Goal: Information Seeking & Learning: Learn about a topic

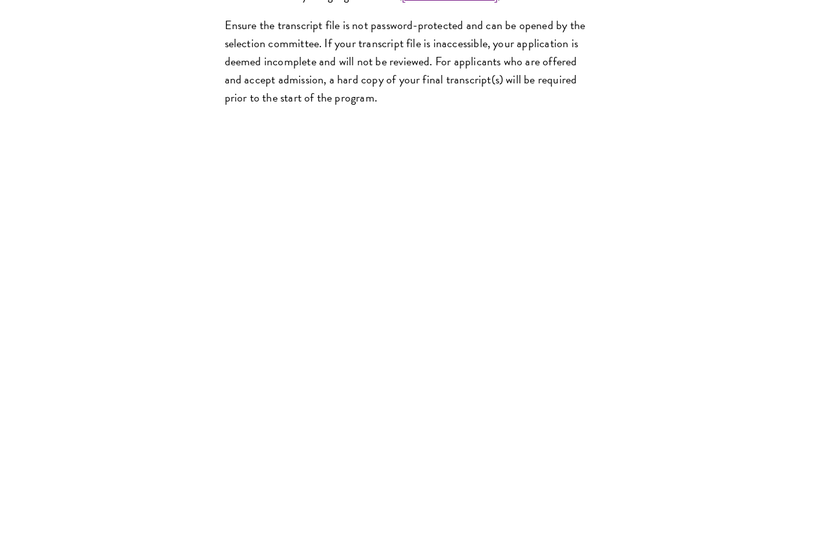
scroll to position [2391, 0]
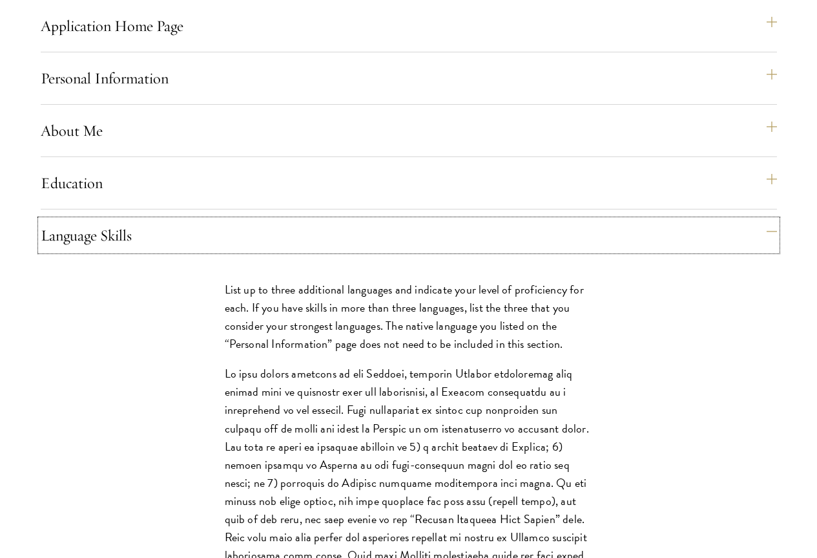
scroll to position [1126, 0]
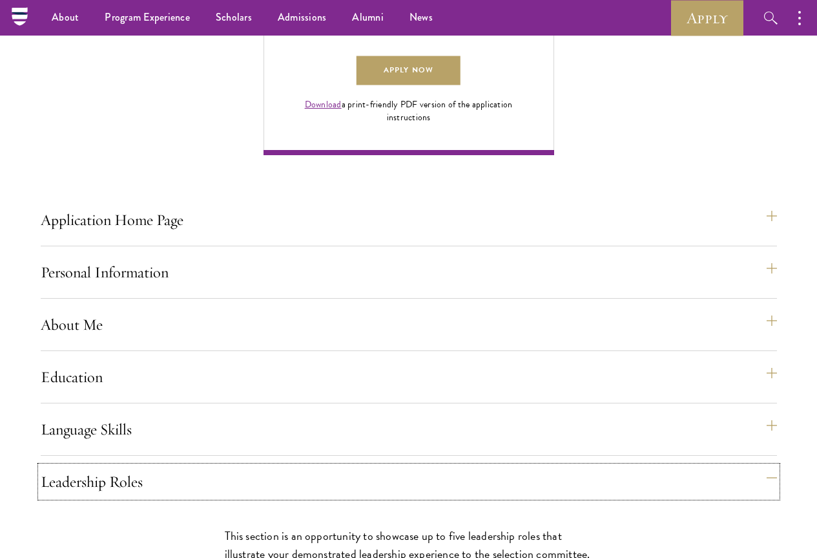
scroll to position [738, 0]
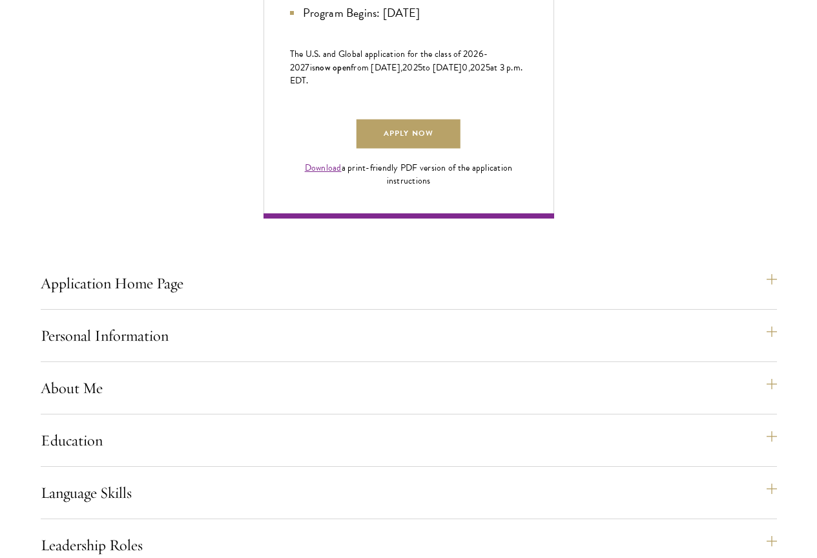
scroll to position [867, 0]
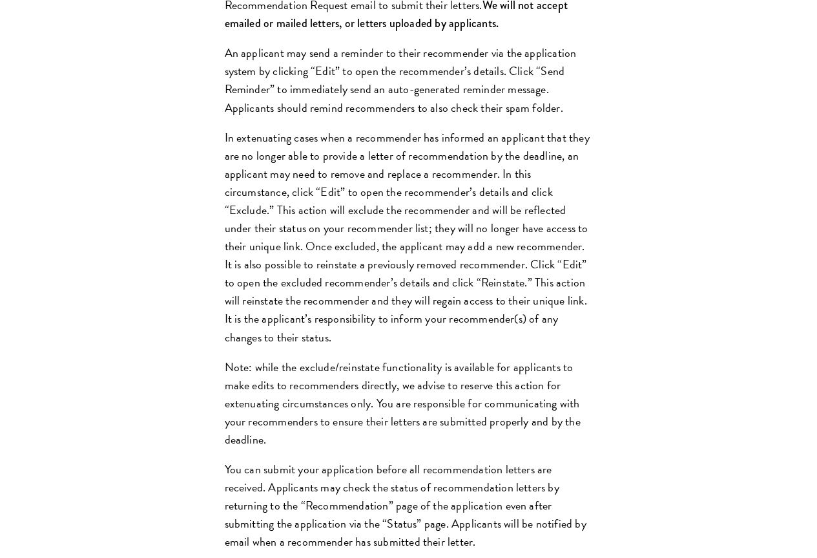
scroll to position [2030, 0]
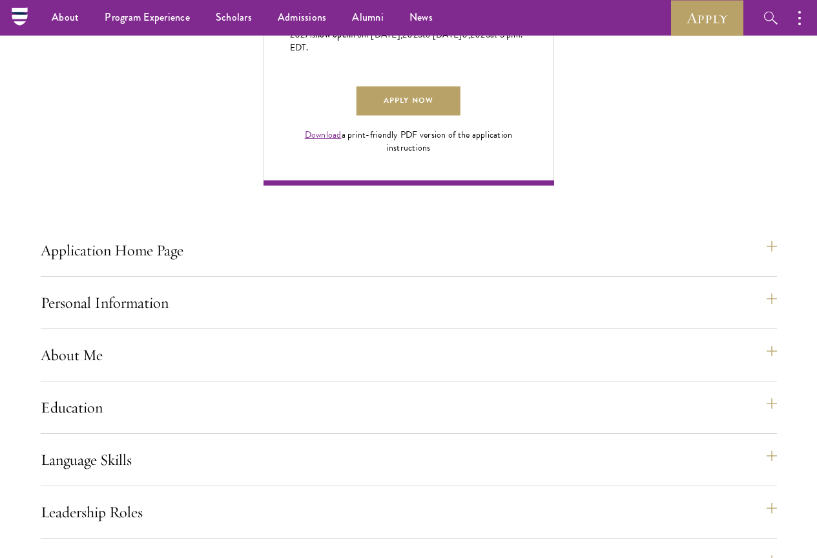
scroll to position [802, 0]
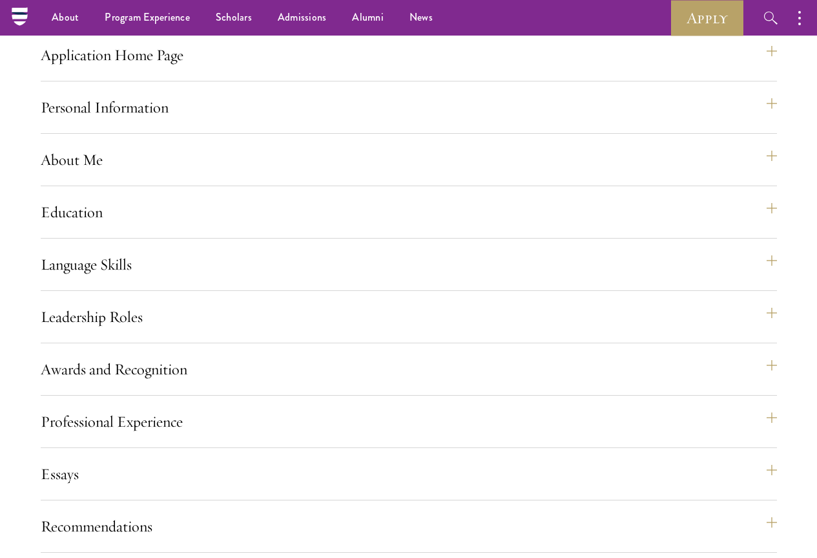
scroll to position [1082, 0]
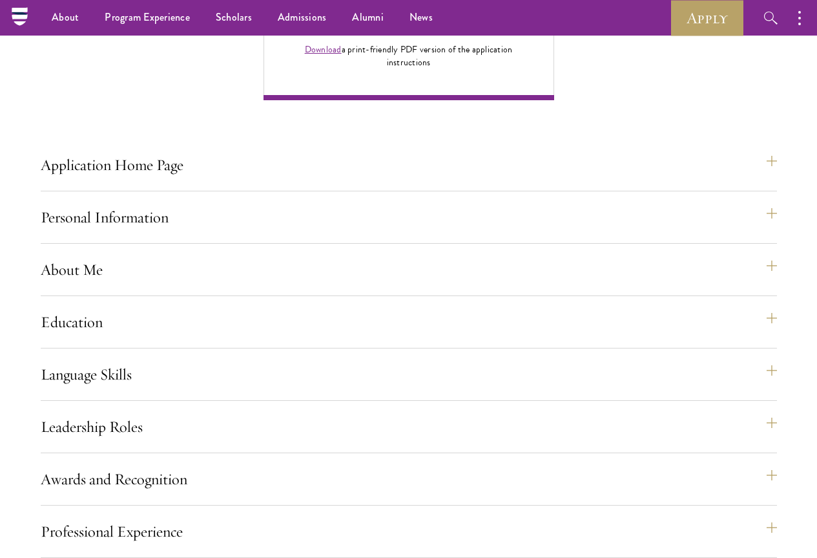
scroll to position [824, 0]
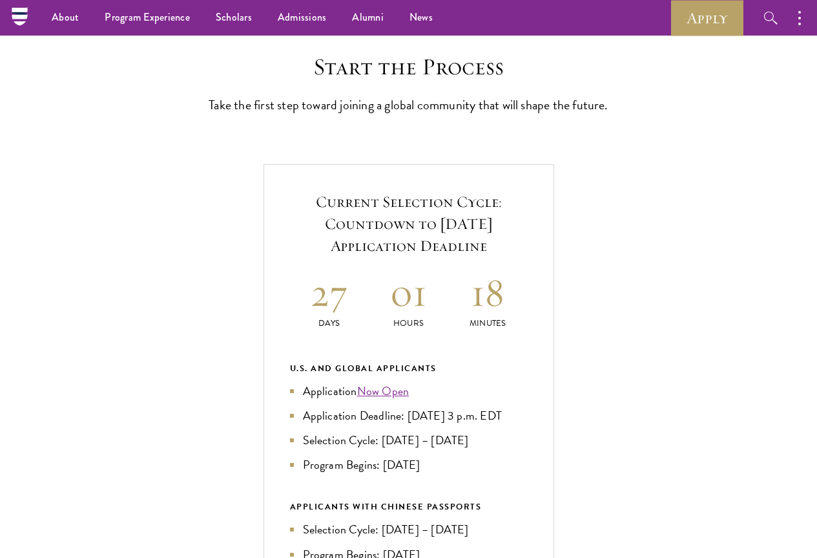
scroll to position [0, 0]
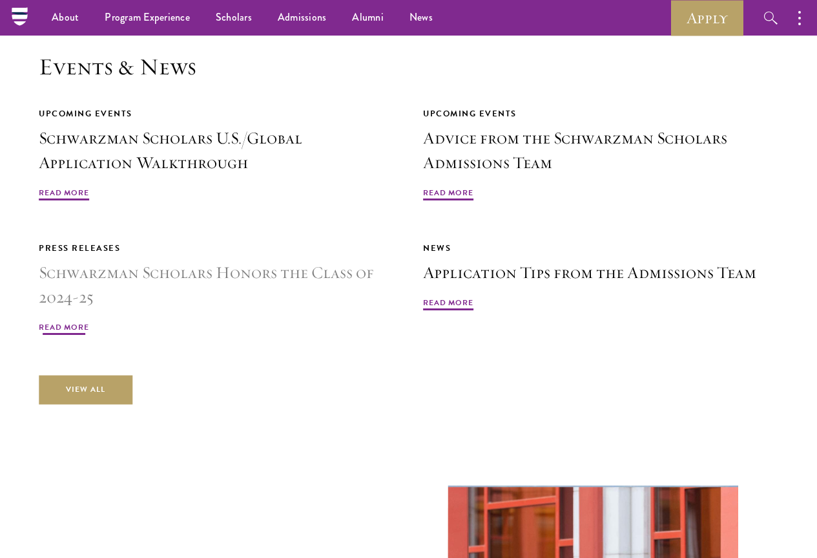
scroll to position [2959, 0]
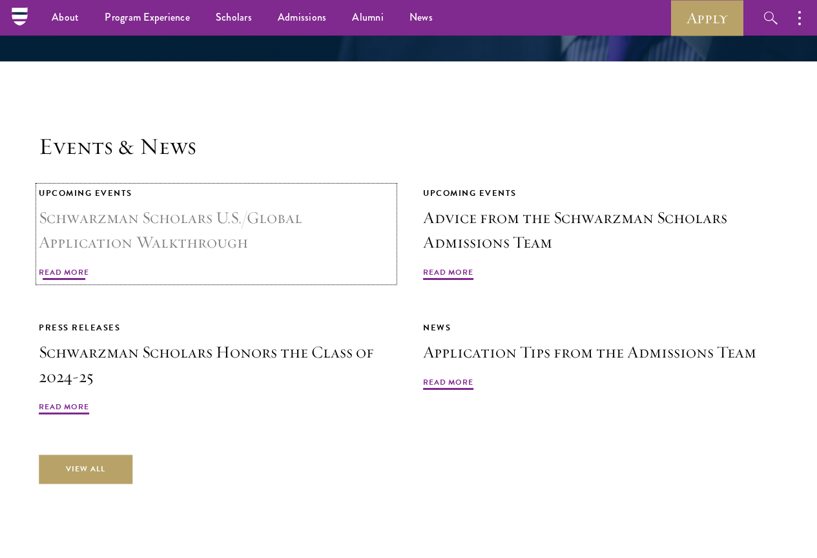
click at [312, 205] on h3 "Schwarzman Scholars U.S./Global Application Walkthrough" at bounding box center [216, 229] width 355 height 49
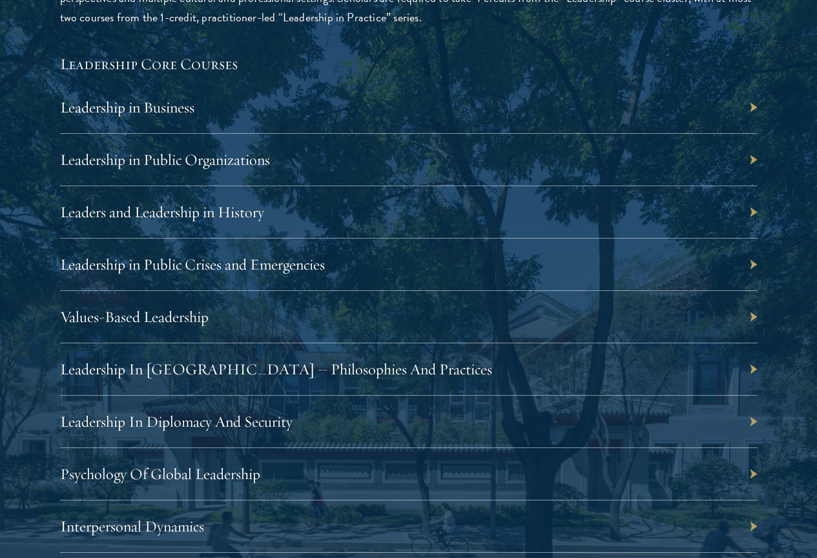
scroll to position [2261, 0]
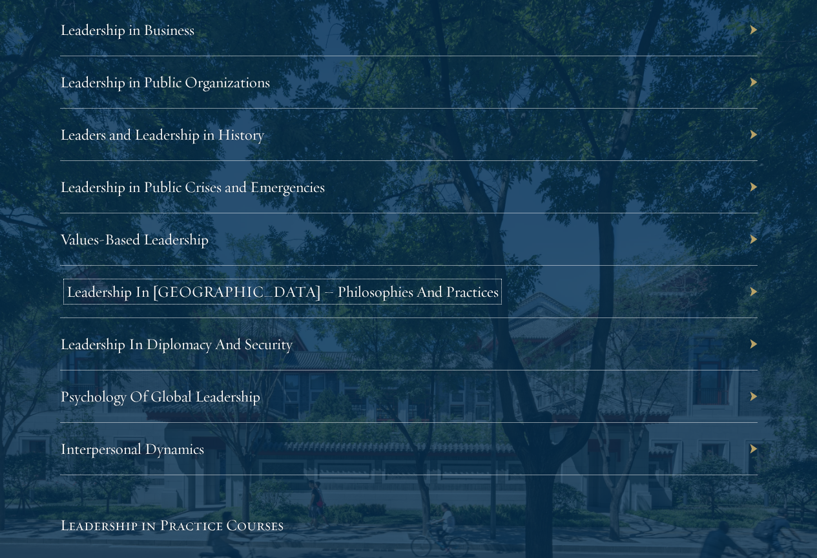
click at [499, 282] on link "Leadership In China – Philosophies And Practices" at bounding box center [283, 291] width 432 height 19
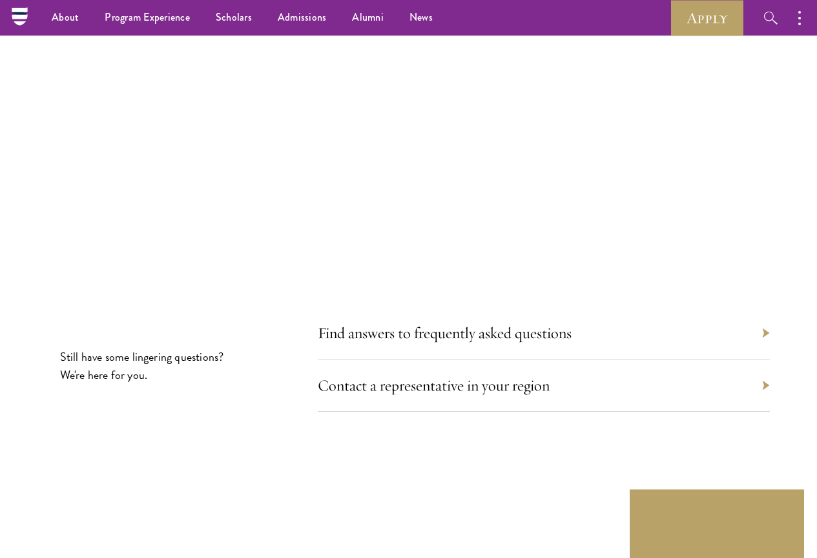
scroll to position [6817, 0]
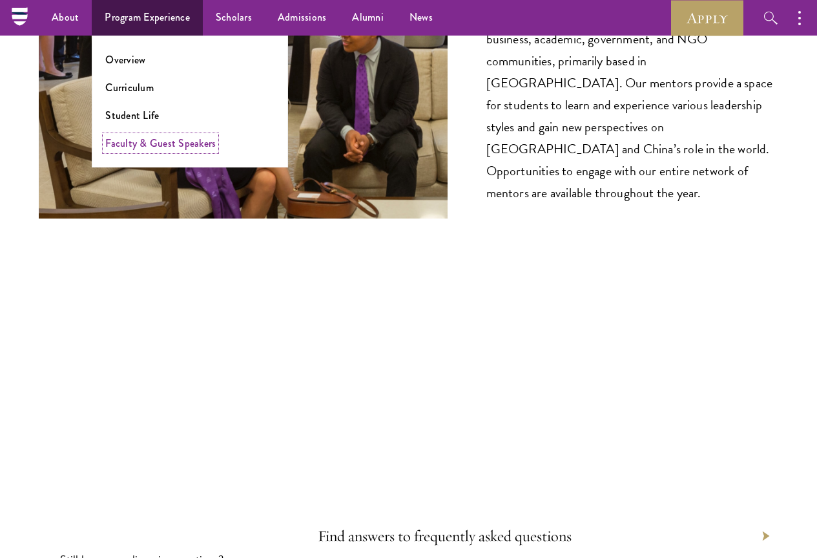
click at [155, 140] on link "Faculty & Guest Speakers" at bounding box center [160, 143] width 110 height 15
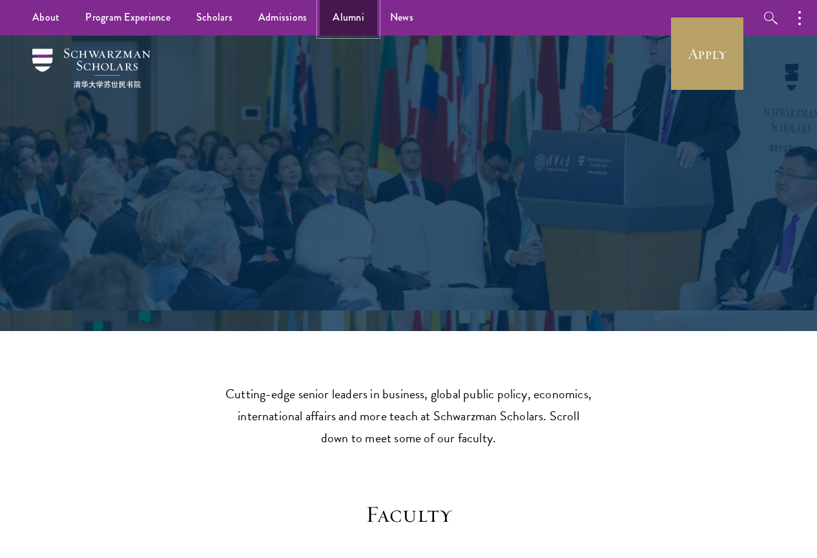
click at [330, 17] on link "Alumni" at bounding box center [349, 18] width 58 height 36
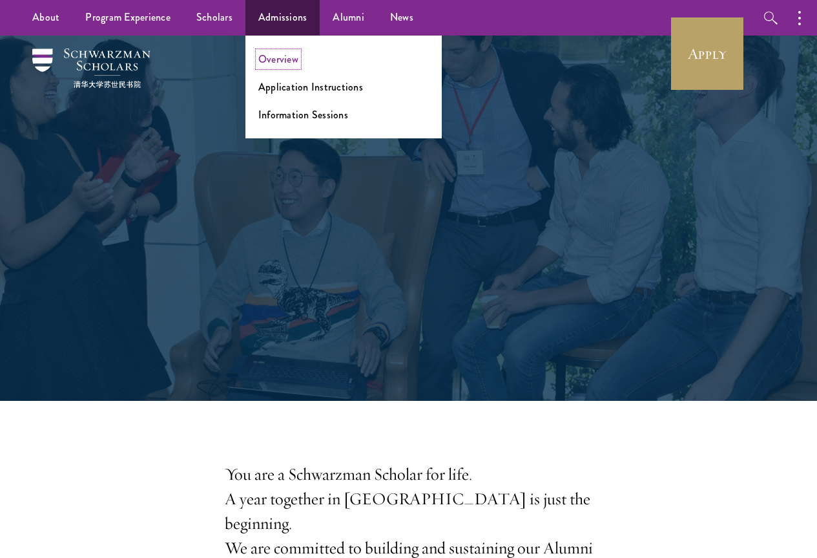
click at [295, 58] on link "Overview" at bounding box center [278, 59] width 40 height 15
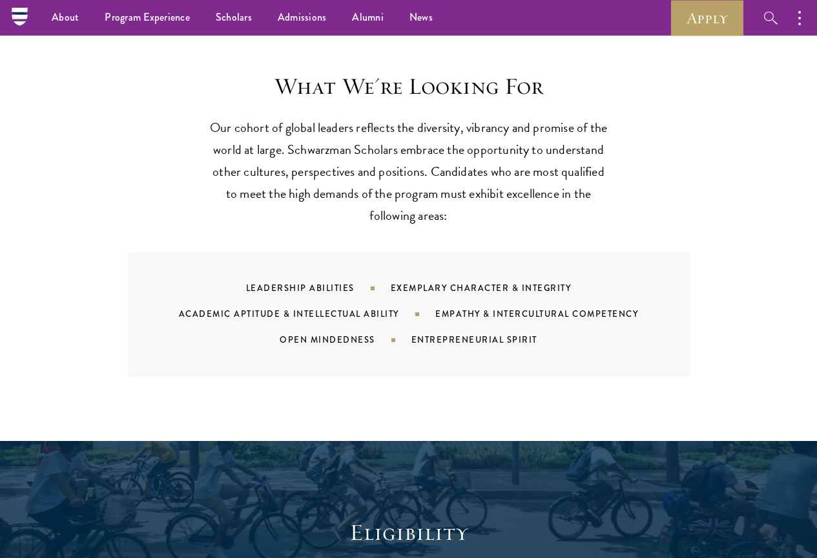
scroll to position [905, 0]
